Goal: Transaction & Acquisition: Book appointment/travel/reservation

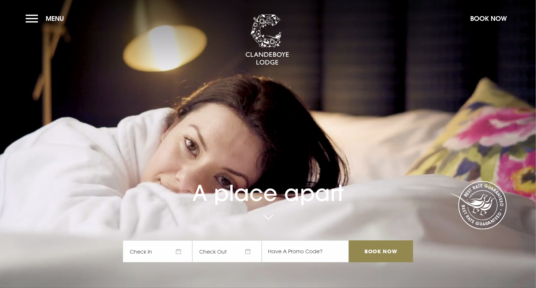
click at [157, 255] on span "Check In" at bounding box center [158, 251] width 70 height 22
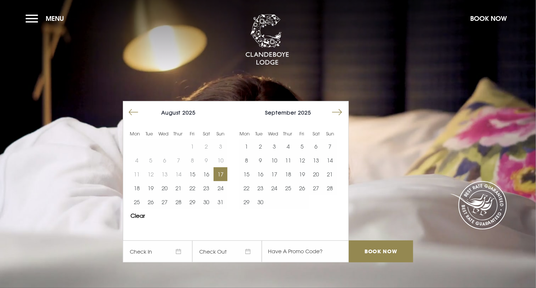
click at [223, 174] on button "17" at bounding box center [221, 174] width 14 height 14
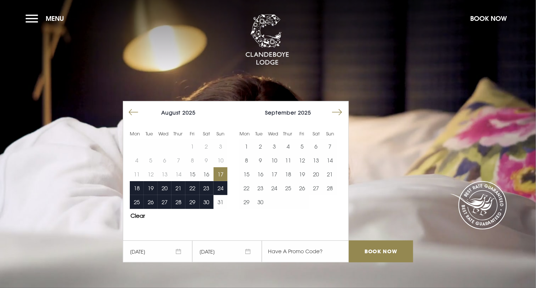
click at [240, 252] on span "[DATE]" at bounding box center [227, 251] width 70 height 22
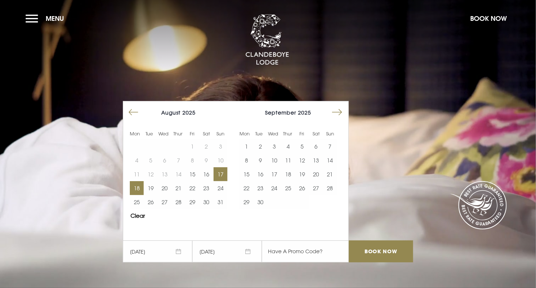
click at [248, 253] on span "[DATE]" at bounding box center [227, 251] width 70 height 22
click at [151, 186] on button "19" at bounding box center [151, 188] width 14 height 14
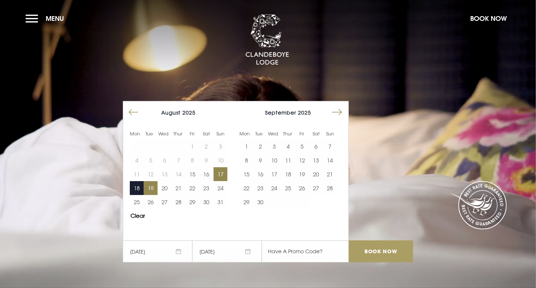
click at [387, 250] on input "Book Now" at bounding box center [381, 251] width 64 height 22
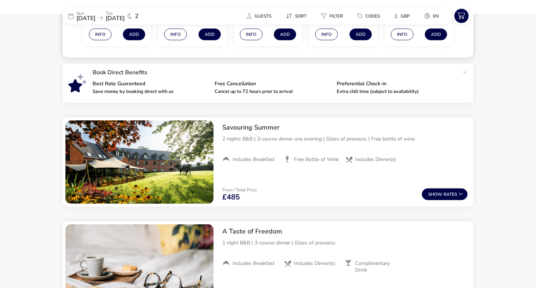
scroll to position [219, 0]
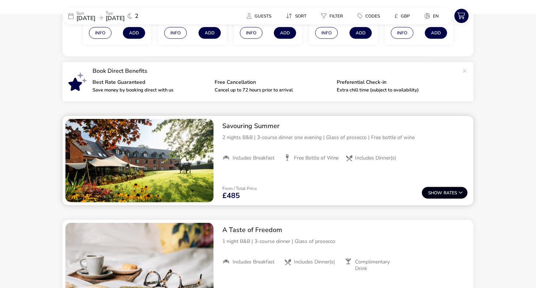
click at [442, 191] on span "Show" at bounding box center [435, 193] width 15 height 5
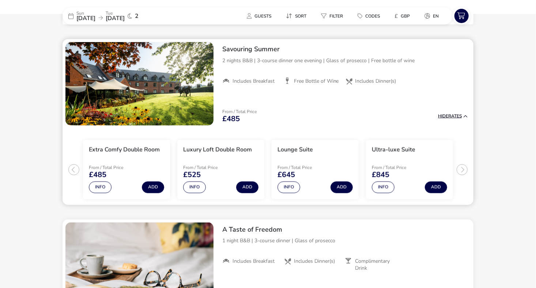
scroll to position [299, 0]
